Goal: Task Accomplishment & Management: Use online tool/utility

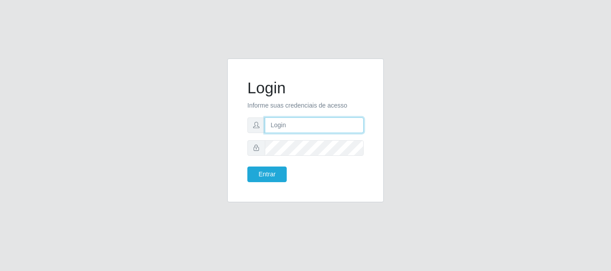
click at [280, 124] on input "text" at bounding box center [314, 126] width 99 height 16
type input "ritaiwof@B5"
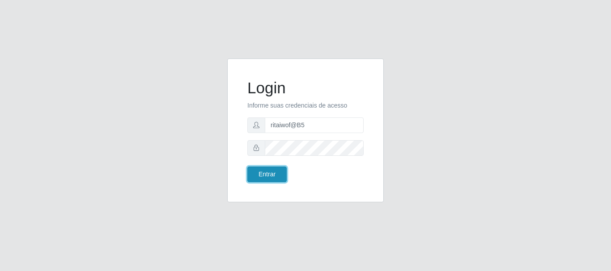
click at [271, 171] on button "Entrar" at bounding box center [266, 175] width 39 height 16
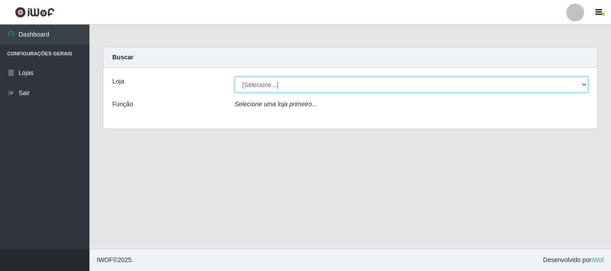
drag, startPoint x: 581, startPoint y: 86, endPoint x: 574, endPoint y: 92, distance: 8.9
click at [581, 86] on select "[Selecione...] Bemais Supermercados - B5 Anatólia" at bounding box center [412, 85] width 354 height 16
select select "405"
click at [235, 77] on select "[Selecione...] Bemais Supermercados - B5 Anatólia" at bounding box center [412, 85] width 354 height 16
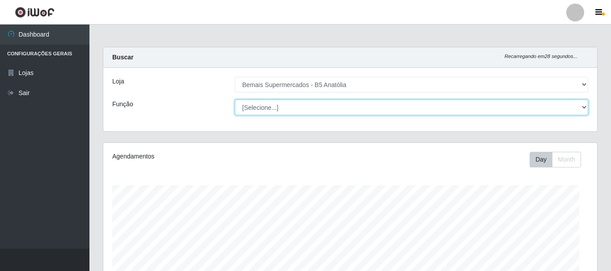
click at [582, 108] on select "[Selecione...] ASG ASG + ASG ++ Auxiliar de Estacionamento Auxiliar de Estacion…" at bounding box center [412, 108] width 354 height 16
select select "82"
click at [234, 100] on select "[Selecione...] ASG ASG + ASG ++ Auxiliar de Estacionamento Auxiliar de Estacion…" at bounding box center [410, 108] width 352 height 16
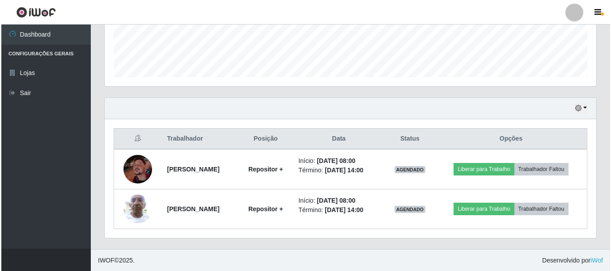
scroll to position [243, 0]
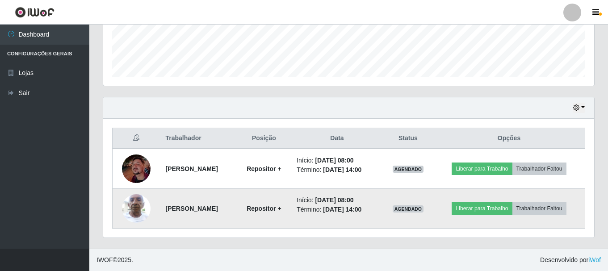
click at [134, 203] on img at bounding box center [136, 209] width 29 height 38
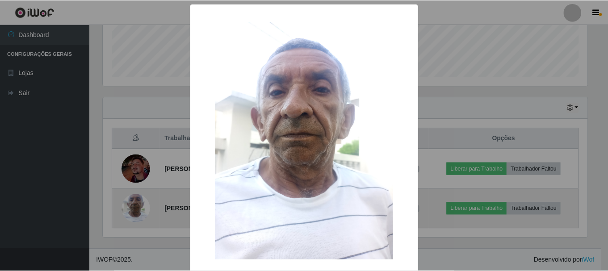
scroll to position [186, 487]
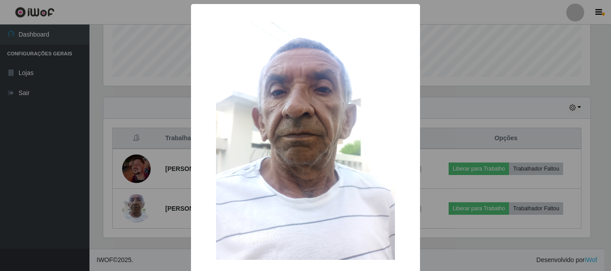
click at [460, 114] on div "× OK Cancel" at bounding box center [305, 135] width 611 height 271
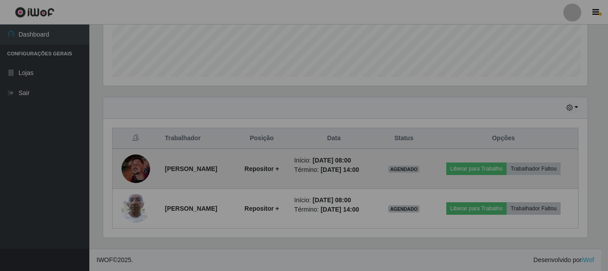
scroll to position [186, 491]
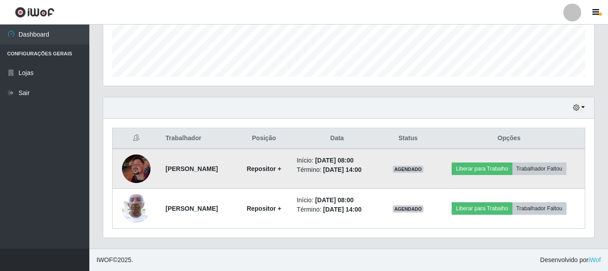
click at [137, 169] on img at bounding box center [136, 169] width 29 height 29
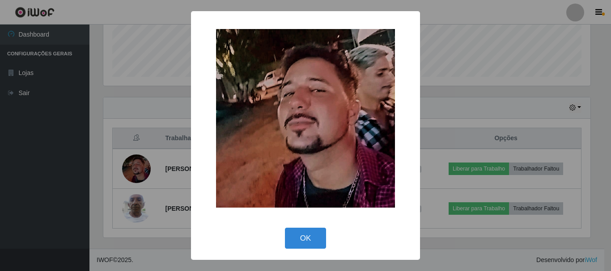
drag, startPoint x: 485, startPoint y: 96, endPoint x: 453, endPoint y: 103, distance: 32.5
click at [483, 97] on div "× OK Cancel" at bounding box center [305, 135] width 611 height 271
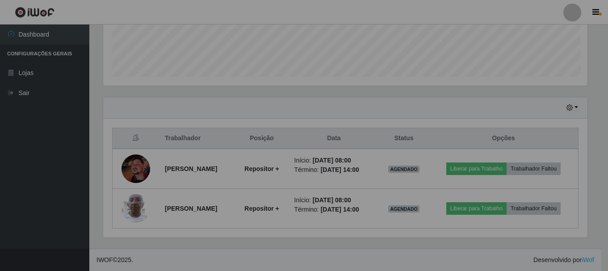
scroll to position [186, 491]
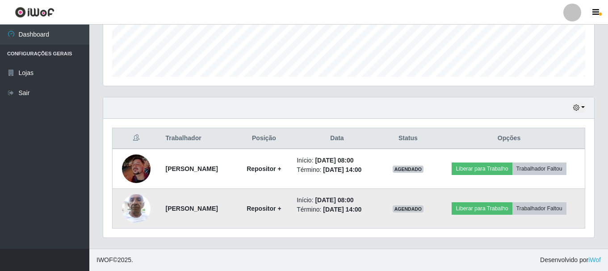
click at [130, 210] on img at bounding box center [136, 209] width 29 height 38
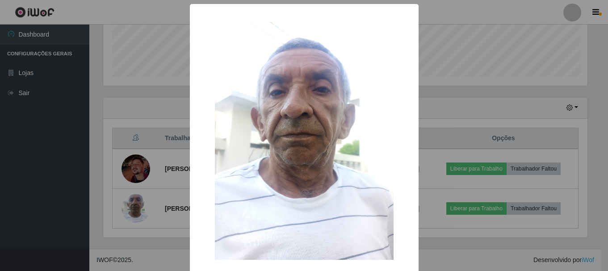
scroll to position [186, 487]
click at [467, 111] on div "× OK Cancel" at bounding box center [305, 135] width 611 height 271
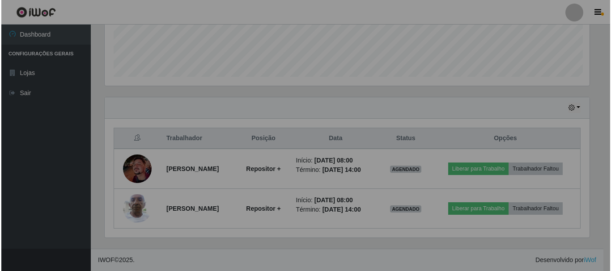
scroll to position [186, 491]
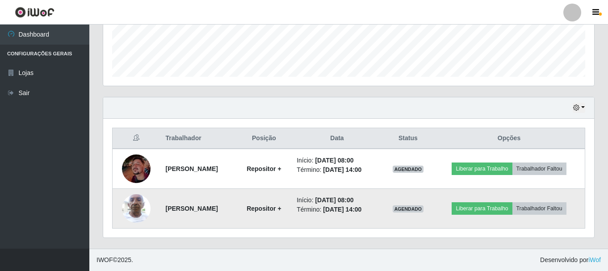
click at [129, 209] on img at bounding box center [136, 209] width 29 height 38
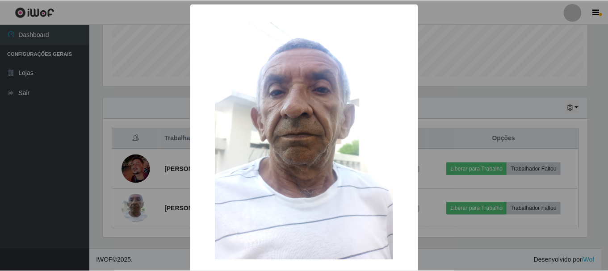
scroll to position [186, 487]
click at [447, 117] on div "× OK Cancel" at bounding box center [305, 135] width 611 height 271
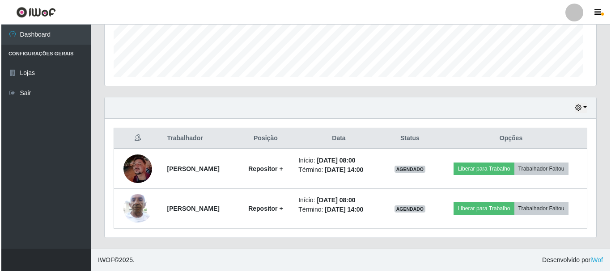
scroll to position [186, 491]
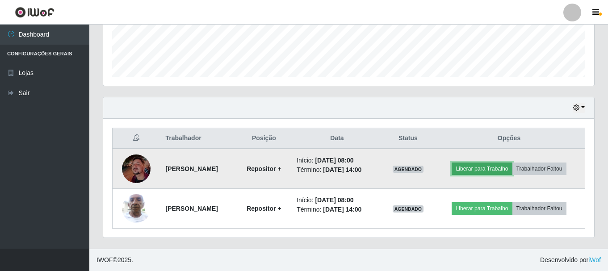
click at [481, 170] on button "Liberar para Trabalho" at bounding box center [482, 169] width 60 height 13
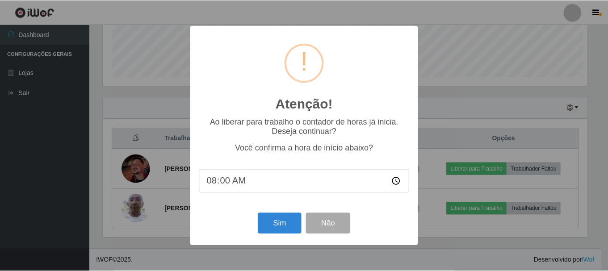
scroll to position [186, 487]
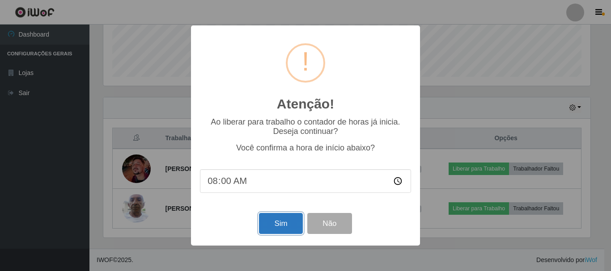
click at [273, 225] on button "Sim" at bounding box center [280, 223] width 43 height 21
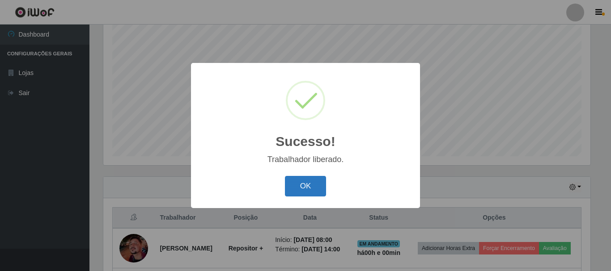
click at [291, 180] on button "OK" at bounding box center [306, 186] width 42 height 21
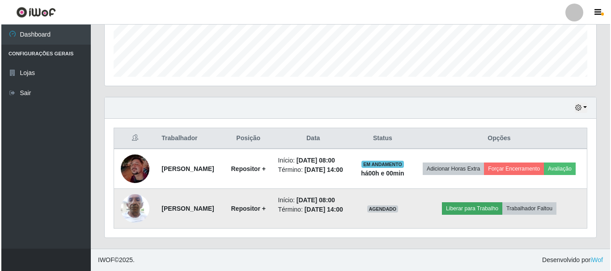
scroll to position [256, 0]
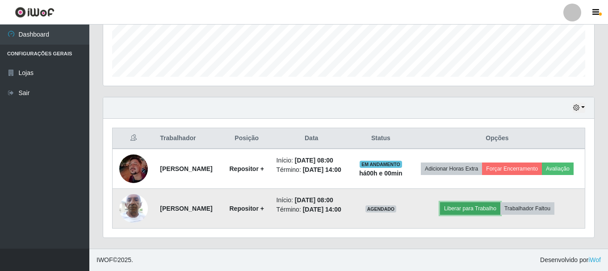
click at [479, 203] on button "Liberar para Trabalho" at bounding box center [470, 208] width 60 height 13
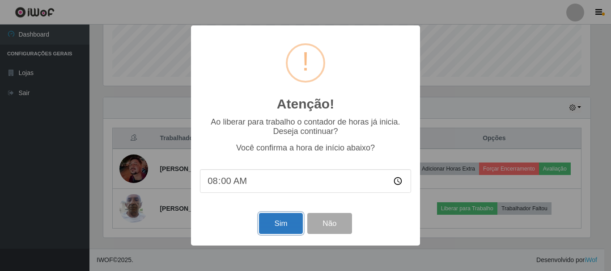
click at [280, 227] on button "Sim" at bounding box center [280, 223] width 43 height 21
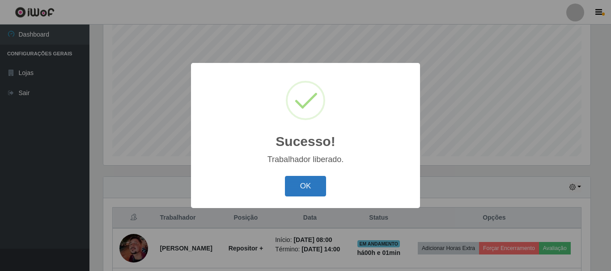
click at [307, 187] on button "OK" at bounding box center [306, 186] width 42 height 21
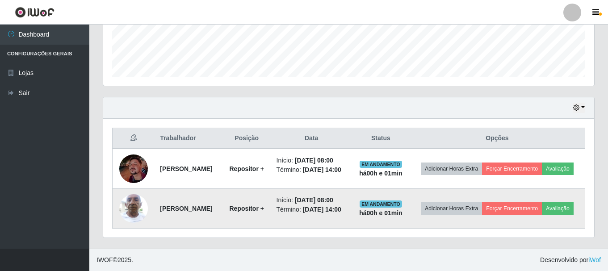
scroll to position [256, 0]
